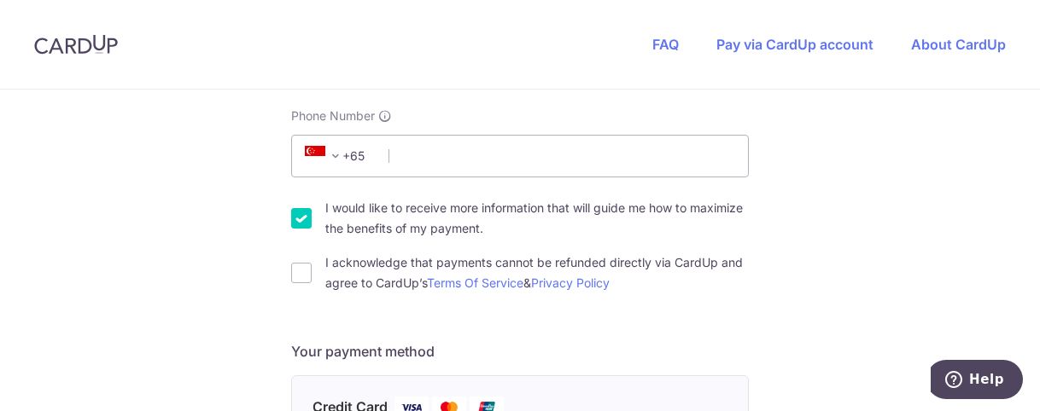
scroll to position [492, 0]
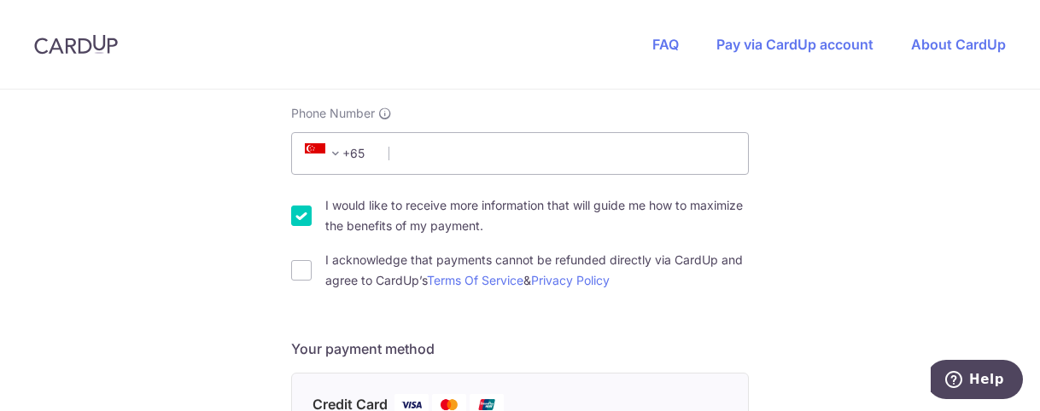
click at [647, 129] on div "Phone Number +376 +971 +93 +1268 +1264 +355 +374 +244 +0 +54 +1684 +43 +61 +297…" at bounding box center [519, 140] width 457 height 70
click at [617, 149] on input "Phone Number" at bounding box center [519, 153] width 457 height 43
type input "96441761"
select select "65"
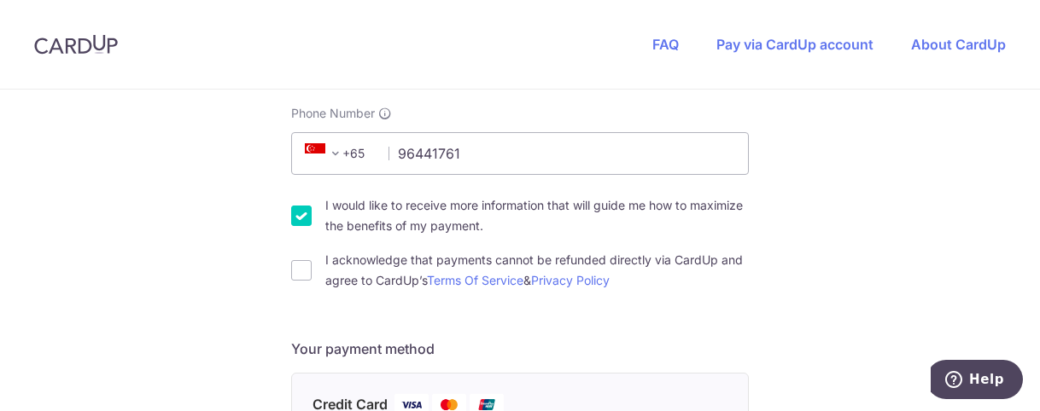
type input "539830"
type input "[STREET_ADDRESS]"
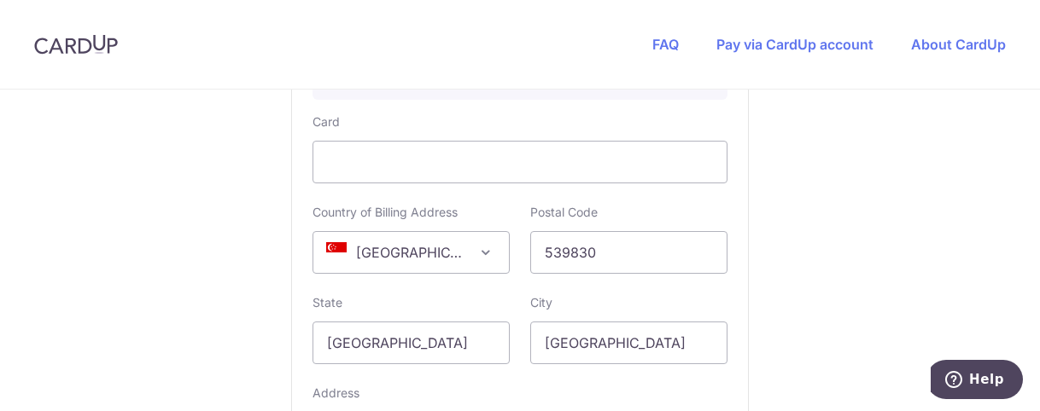
click at [477, 172] on div at bounding box center [519, 162] width 415 height 43
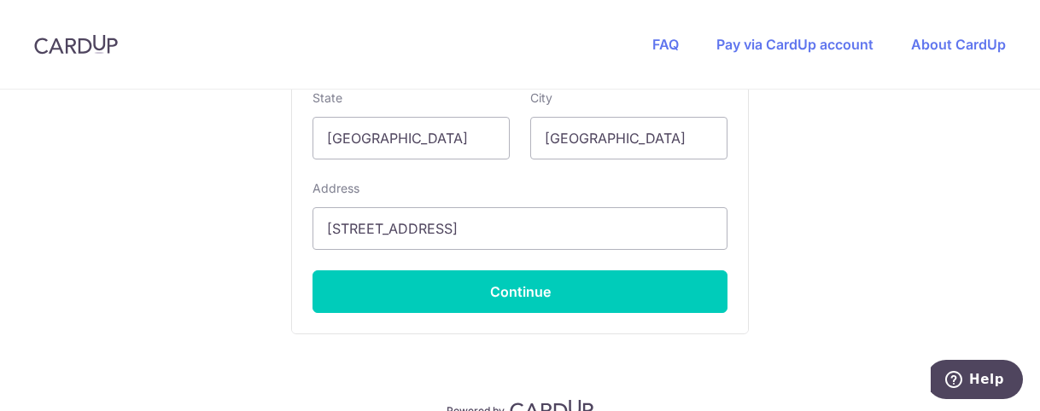
scroll to position [1160, 0]
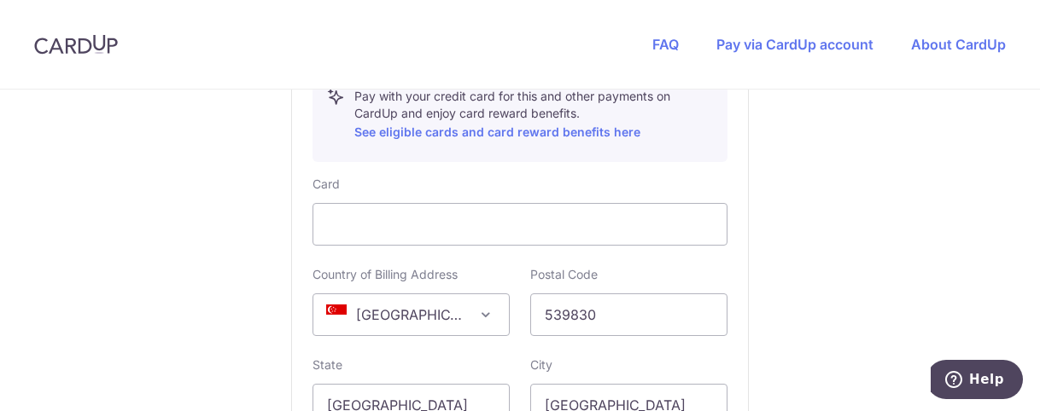
scroll to position [906, 0]
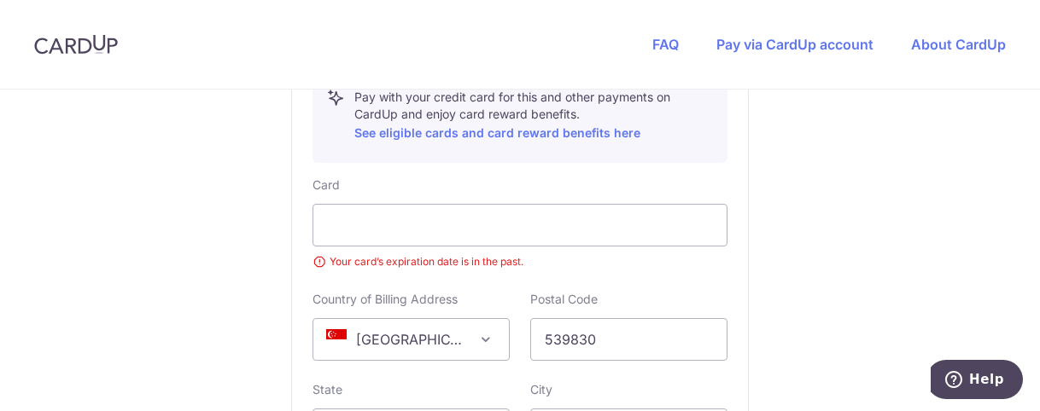
click at [719, 181] on div "Card Your card’s expiration date is in the past." at bounding box center [519, 224] width 415 height 94
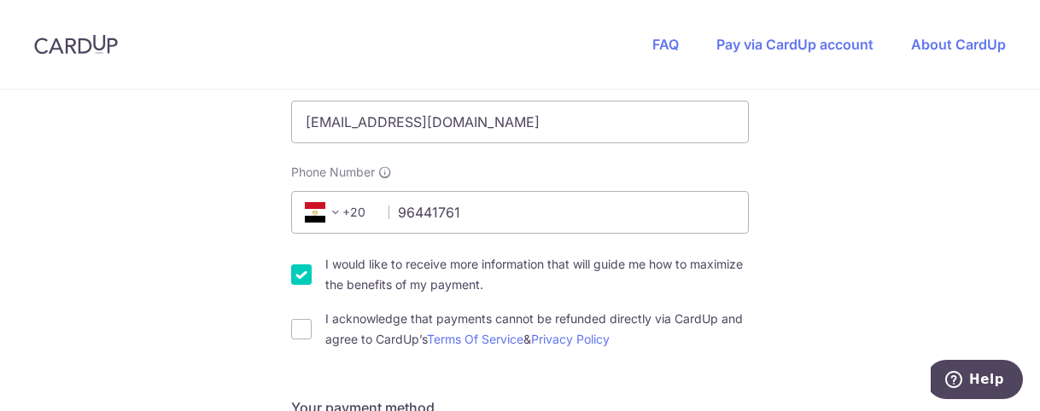
scroll to position [50, 0]
